Goal: Task Accomplishment & Management: Use online tool/utility

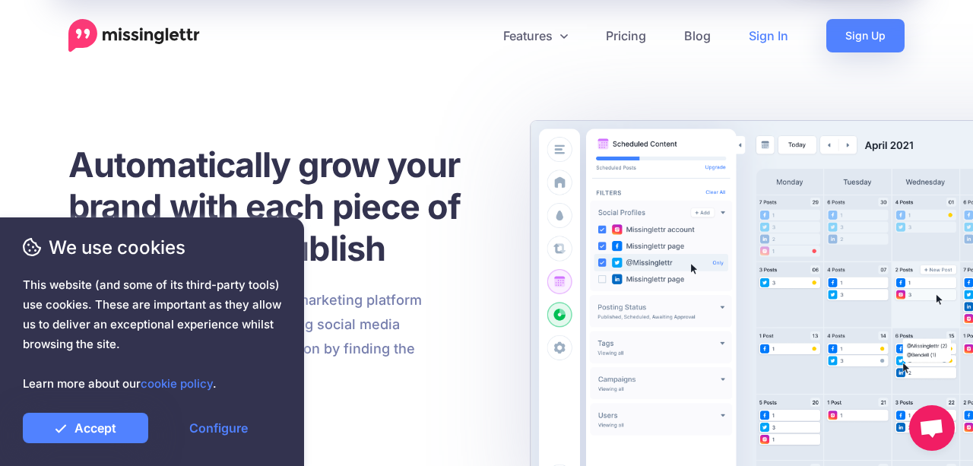
click at [757, 40] on link "Sign In" at bounding box center [769, 35] width 78 height 33
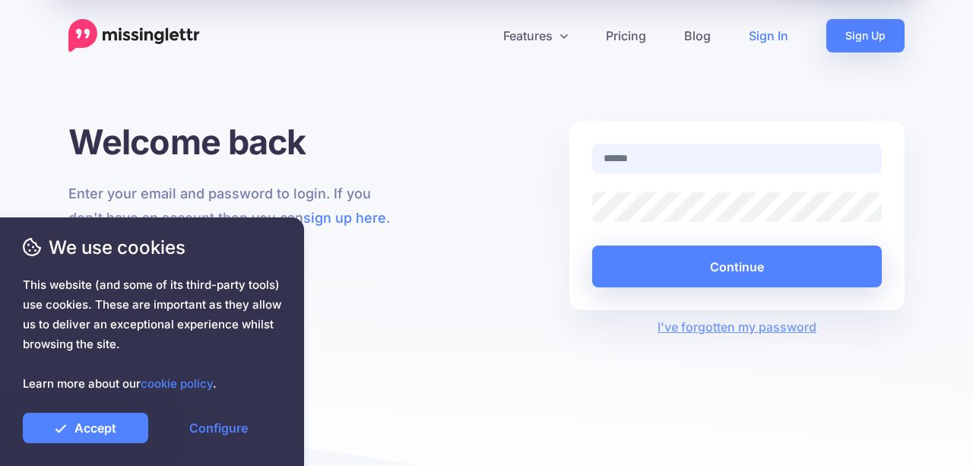
type input "**********"
click at [901, 200] on div "**********" at bounding box center [737, 215] width 335 height 189
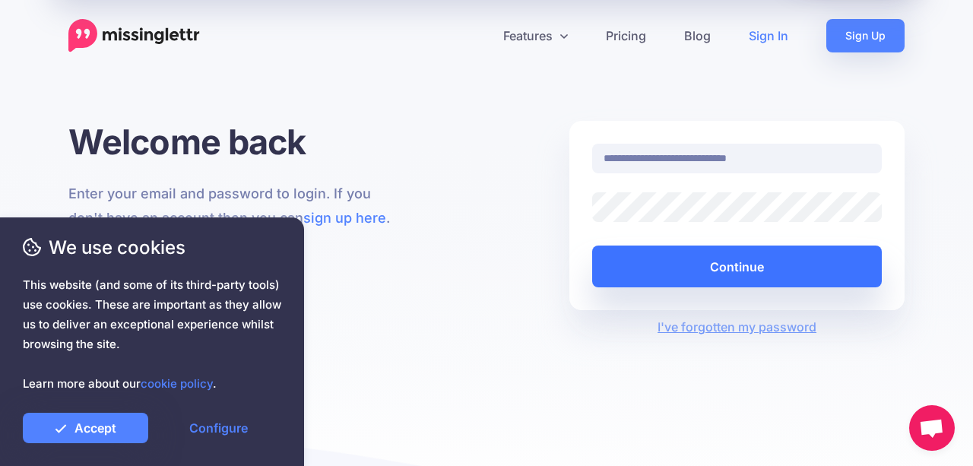
click at [716, 264] on button "Continue" at bounding box center [737, 267] width 290 height 42
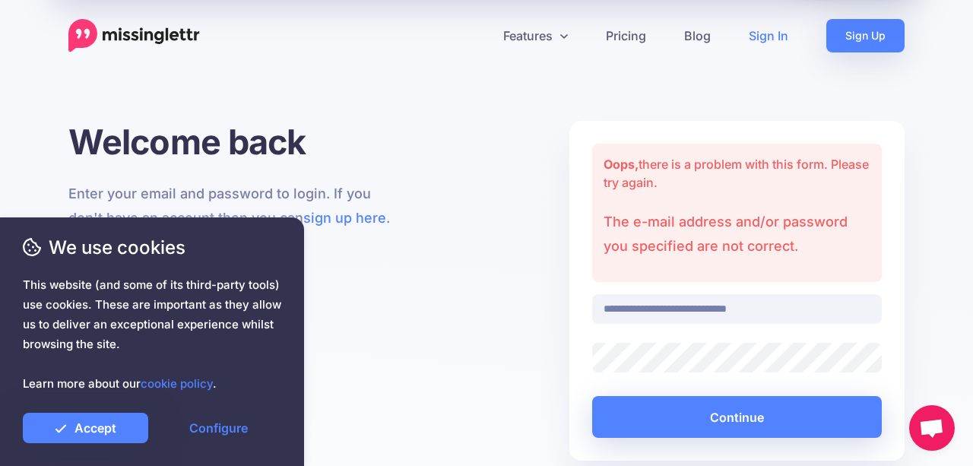
click at [589, 360] on div at bounding box center [737, 358] width 313 height 30
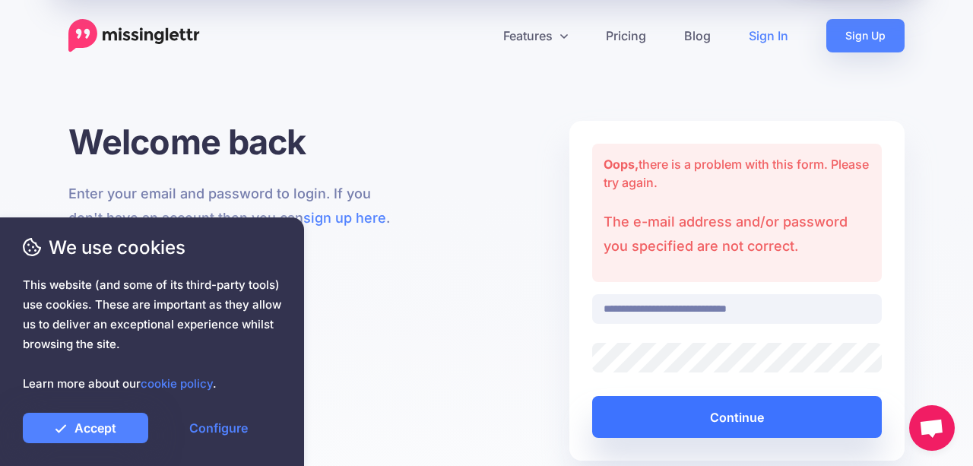
click at [691, 408] on button "Continue" at bounding box center [737, 417] width 290 height 42
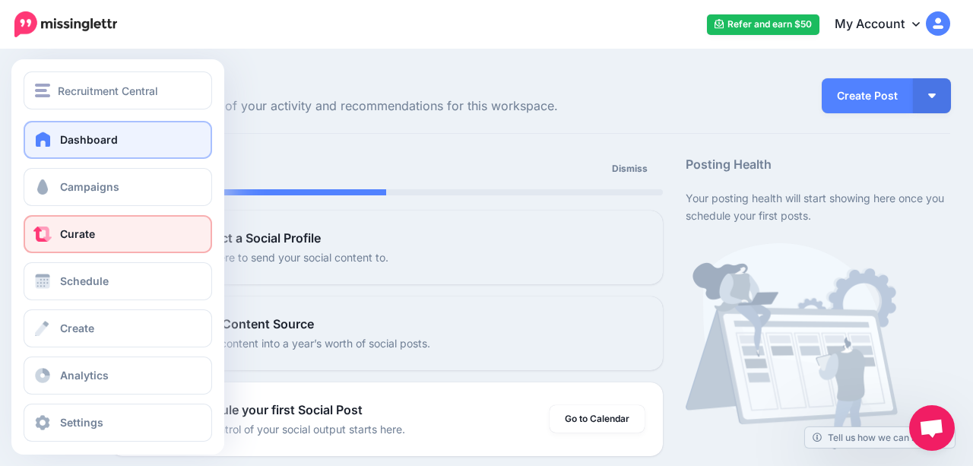
click at [63, 228] on span "Curate" at bounding box center [77, 233] width 35 height 13
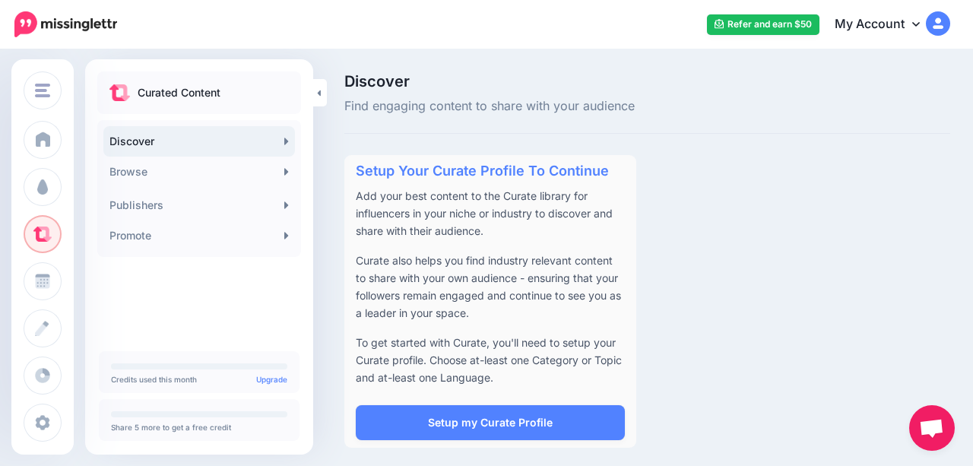
click at [687, 240] on div "Setup Your Curate Profile To Continue Add your best content to the Curate libra…" at bounding box center [647, 301] width 629 height 293
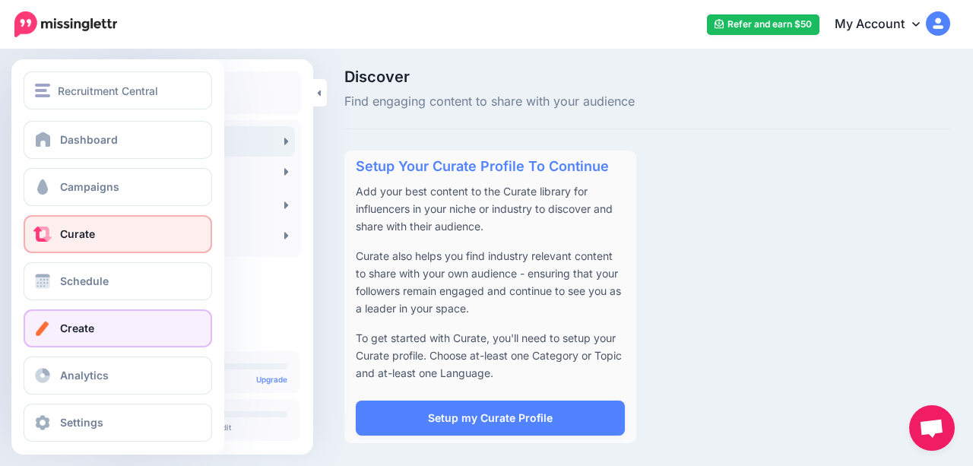
click at [87, 318] on link "Create" at bounding box center [118, 328] width 189 height 38
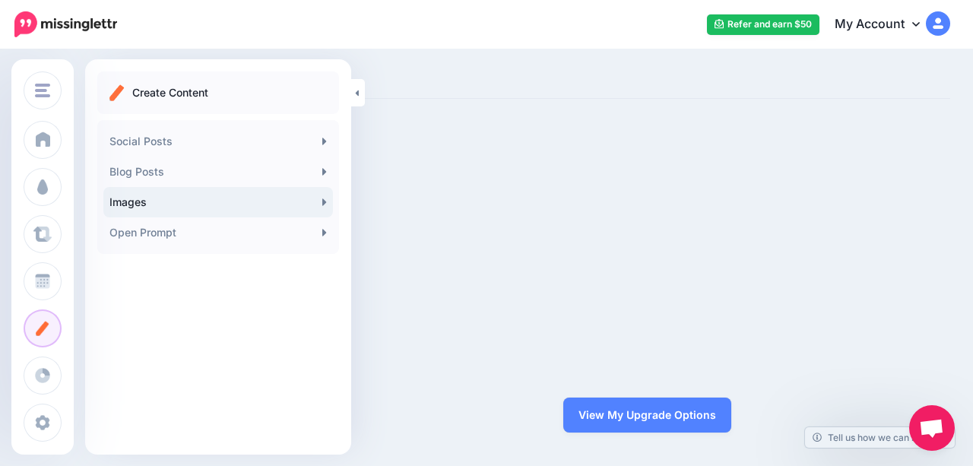
click at [141, 201] on link "Images" at bounding box center [218, 202] width 230 height 30
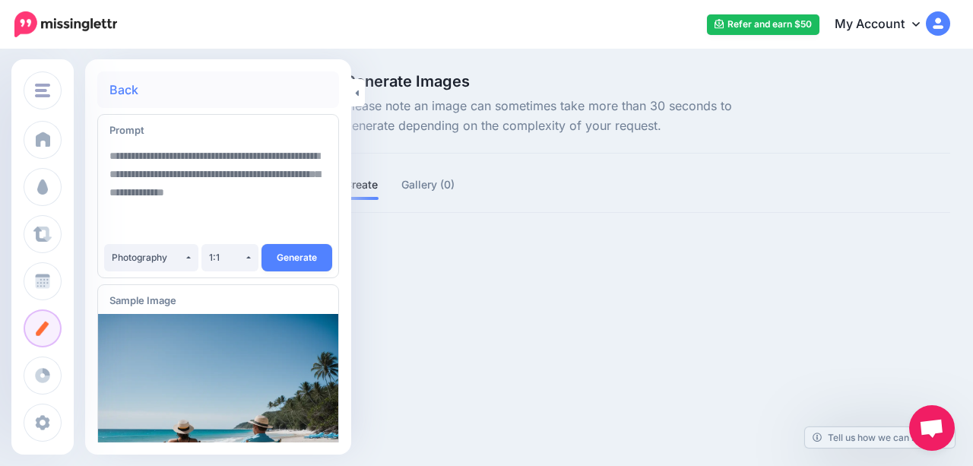
click at [605, 361] on div "Recruitment Central Recruitment Central Add Workspace Dashboard Campaigns Curat…" at bounding box center [486, 233] width 973 height 466
click at [160, 256] on div "Photography" at bounding box center [148, 257] width 72 height 11
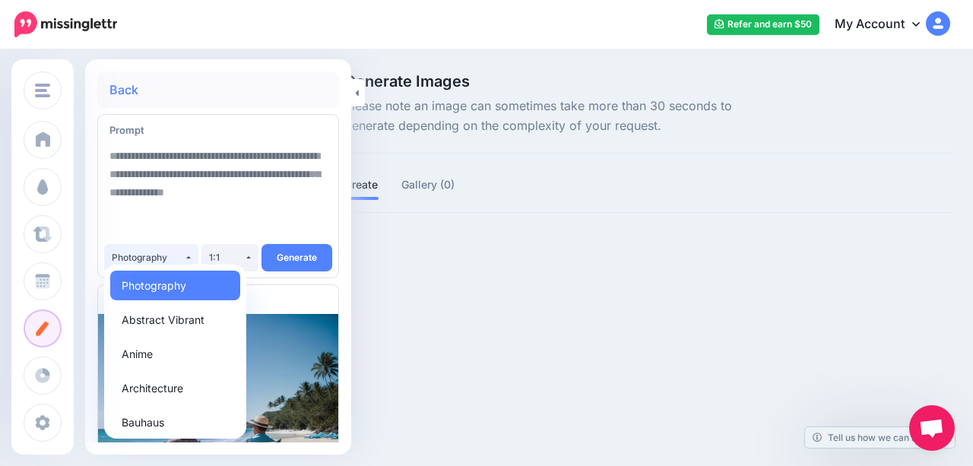
click at [489, 325] on div "Recruitment Central Recruitment Central Add Workspace Dashboard Campaigns Curat…" at bounding box center [486, 233] width 973 height 466
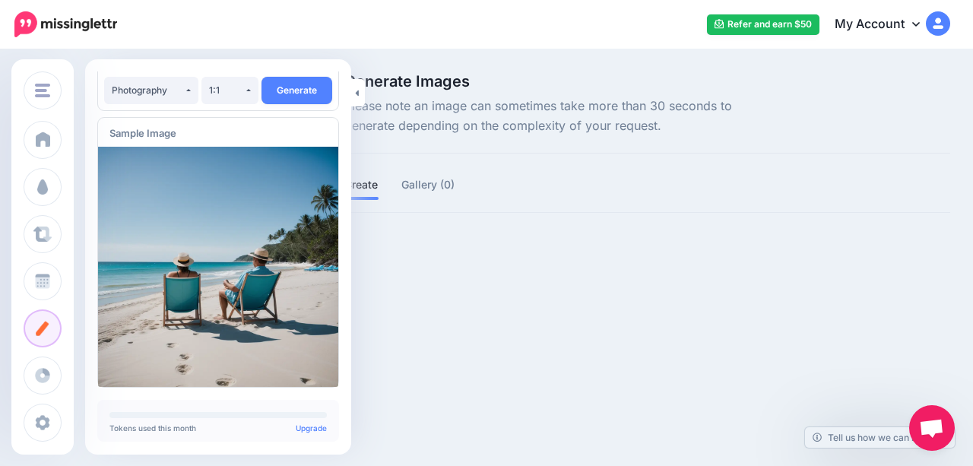
scroll to position [177, 0]
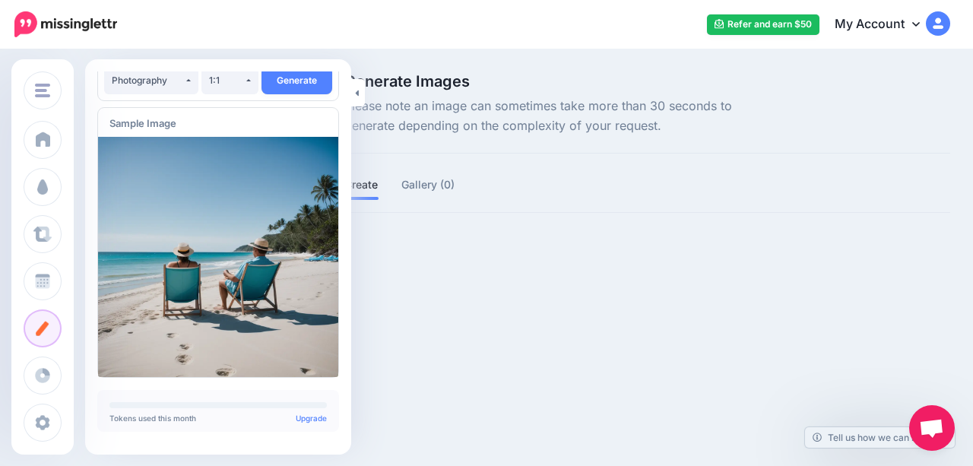
click at [262, 306] on img at bounding box center [218, 257] width 240 height 240
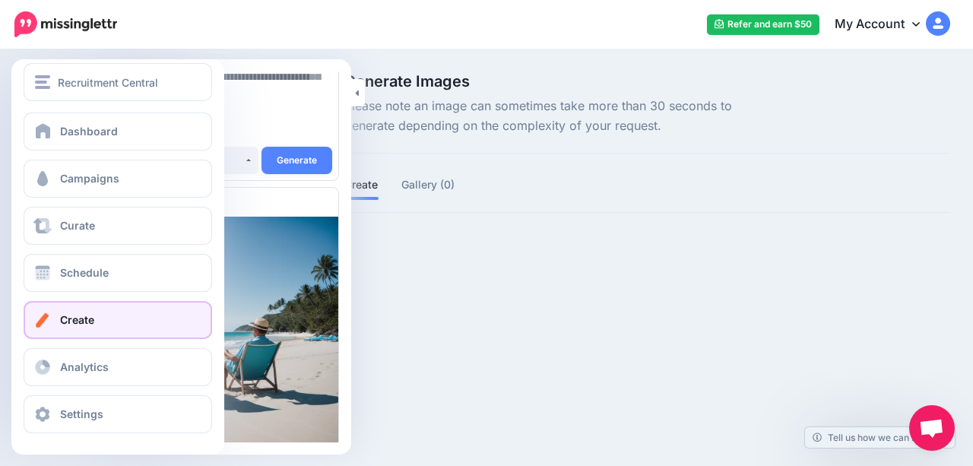
scroll to position [0, 0]
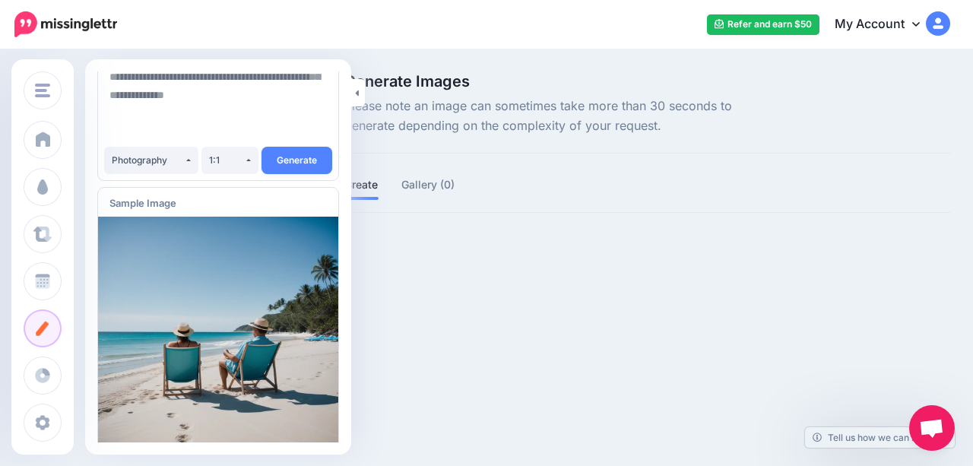
click at [457, 312] on div "Recruitment Central Recruitment Central Add Workspace Dashboard Campaigns Curat…" at bounding box center [486, 233] width 973 height 466
click at [459, 311] on div "Recruitment Central Recruitment Central Add Workspace Dashboard Campaigns Curat…" at bounding box center [486, 233] width 973 height 466
click at [459, 321] on div "Recruitment Central Recruitment Central Add Workspace Dashboard Campaigns Curat…" at bounding box center [486, 233] width 973 height 466
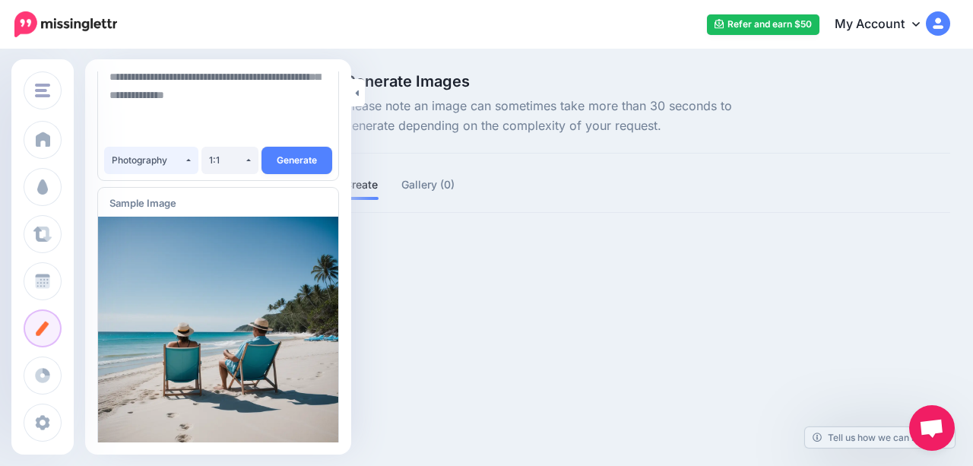
click at [163, 160] on div "Photography" at bounding box center [148, 159] width 72 height 11
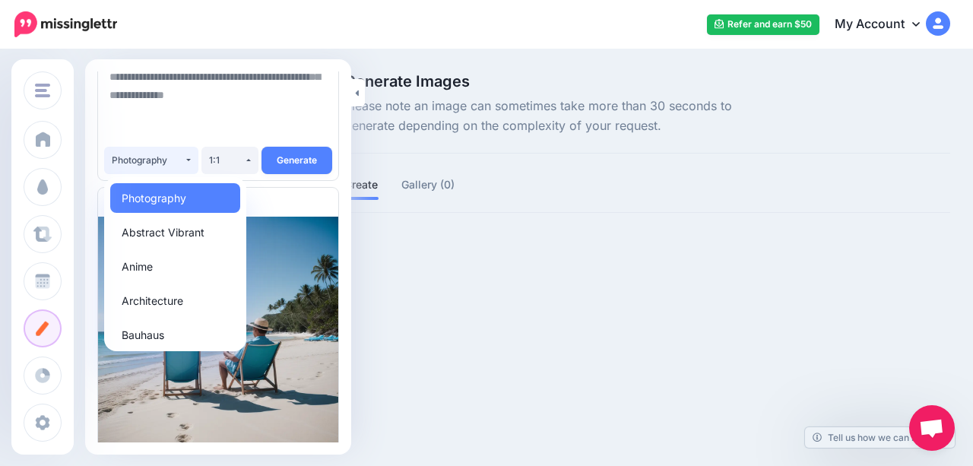
click at [540, 287] on div "Recruitment Central Recruitment Central Add Workspace Dashboard Campaigns Curat…" at bounding box center [486, 233] width 973 height 466
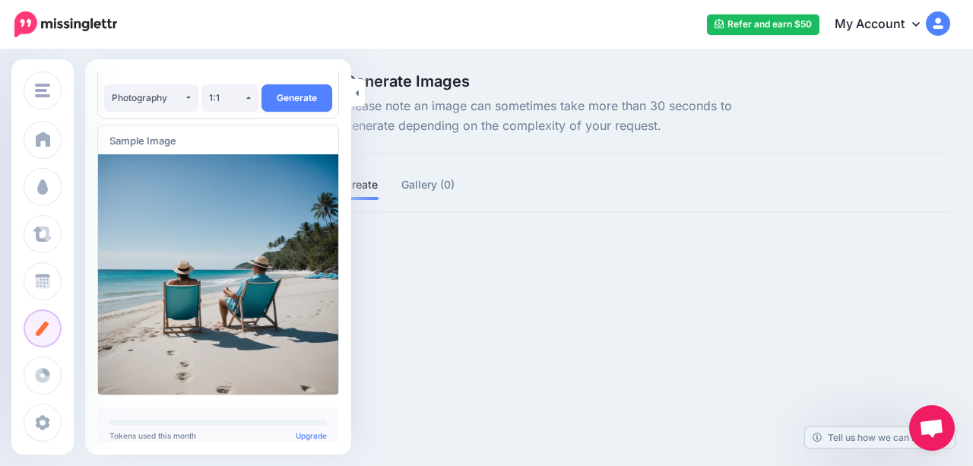
scroll to position [177, 0]
